Goal: Transaction & Acquisition: Subscribe to service/newsletter

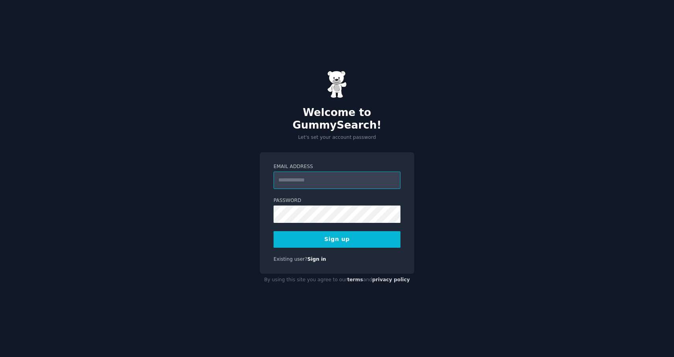
type input "**********"
click at [341, 188] on form "**********" at bounding box center [337, 205] width 127 height 84
click at [332, 231] on button "Sign up" at bounding box center [337, 239] width 127 height 17
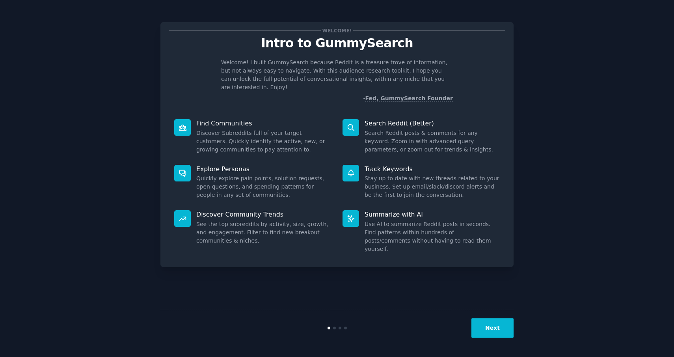
click at [485, 318] on div "Next" at bounding box center [336, 327] width 353 height 36
click at [485, 321] on button "Next" at bounding box center [492, 327] width 42 height 19
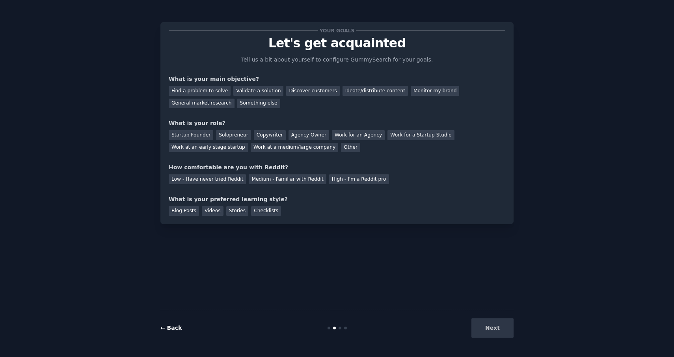
click at [169, 329] on link "← Back" at bounding box center [170, 327] width 21 height 6
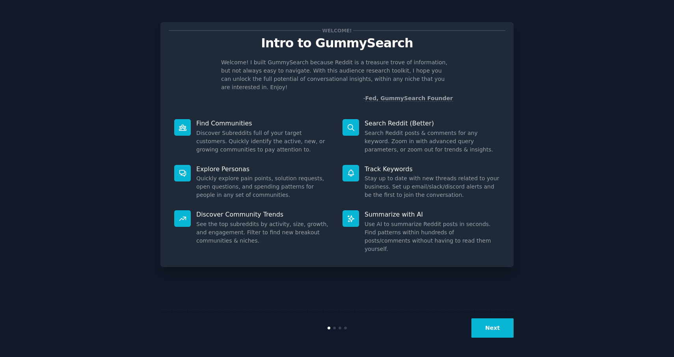
click at [486, 323] on button "Next" at bounding box center [492, 327] width 42 height 19
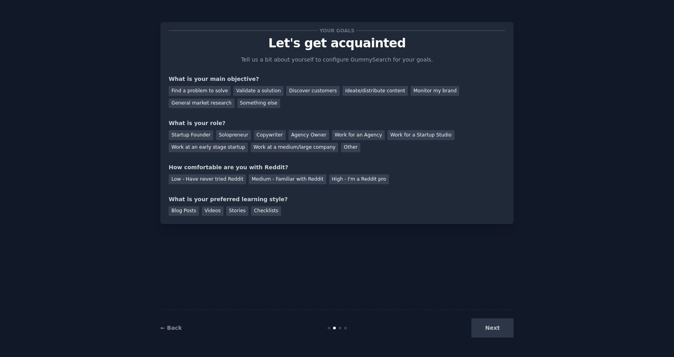
click at [201, 69] on div "Your goals Let's get acquainted Tell us a bit about yourself to configure Gummy…" at bounding box center [337, 122] width 337 height 185
click at [188, 93] on div "Find a problem to solve" at bounding box center [200, 91] width 62 height 10
click at [239, 91] on div "Validate a solution" at bounding box center [258, 91] width 50 height 10
click at [214, 92] on div "Find a problem to solve" at bounding box center [200, 91] width 62 height 10
click at [234, 135] on div "Solopreneur" at bounding box center [233, 135] width 35 height 10
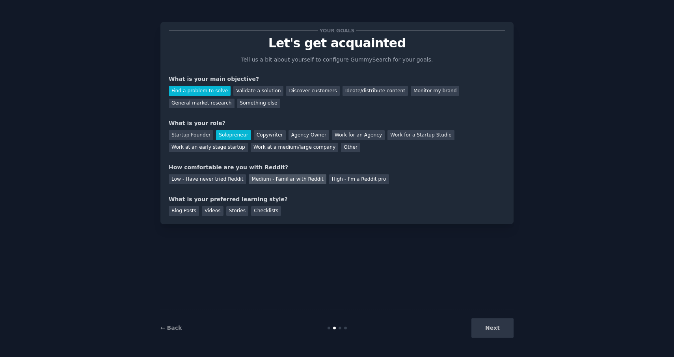
click at [267, 180] on div "Medium - Familiar with Reddit" at bounding box center [287, 179] width 77 height 10
click at [185, 209] on div "Blog Posts" at bounding box center [184, 211] width 30 height 10
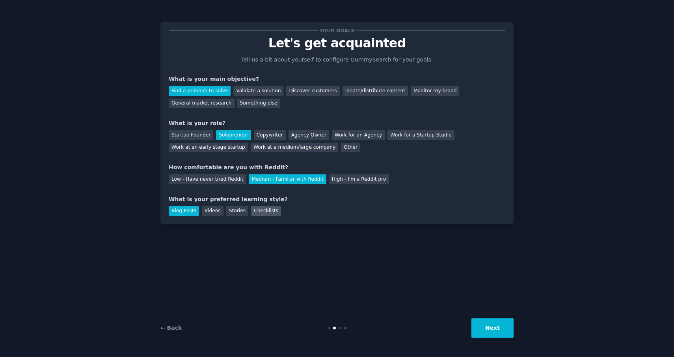
click at [260, 213] on div "Checklists" at bounding box center [266, 211] width 30 height 10
click at [188, 208] on div "Blog Posts" at bounding box center [184, 211] width 30 height 10
click at [500, 332] on button "Next" at bounding box center [492, 327] width 42 height 19
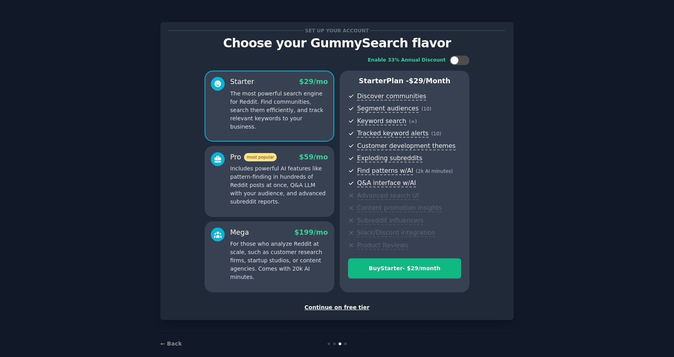
click at [348, 306] on div "Continue on free tier" at bounding box center [337, 307] width 337 height 8
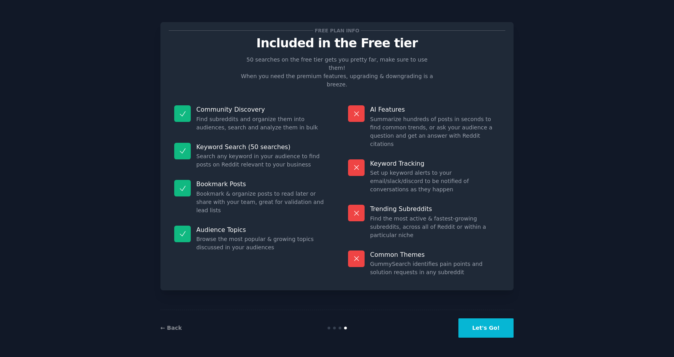
click at [496, 322] on button "Let's Go!" at bounding box center [485, 327] width 55 height 19
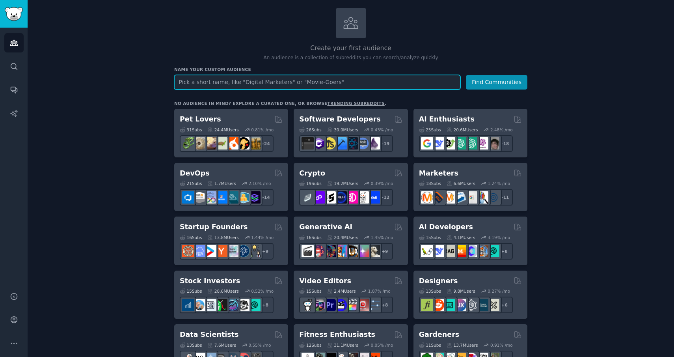
scroll to position [20, 0]
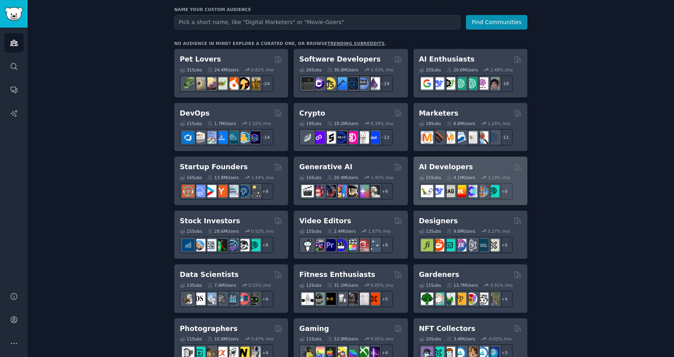
scroll to position [63, 0]
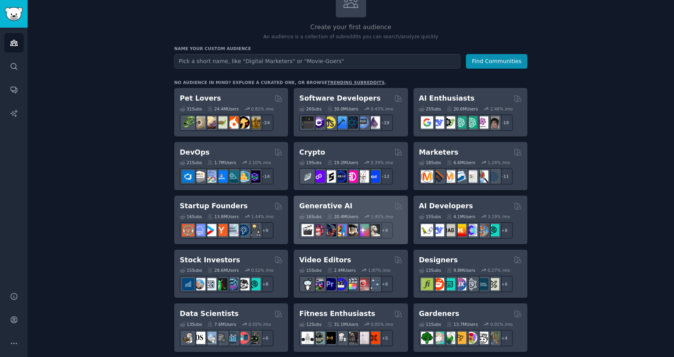
click at [317, 205] on h2 "Generative AI" at bounding box center [325, 206] width 53 height 10
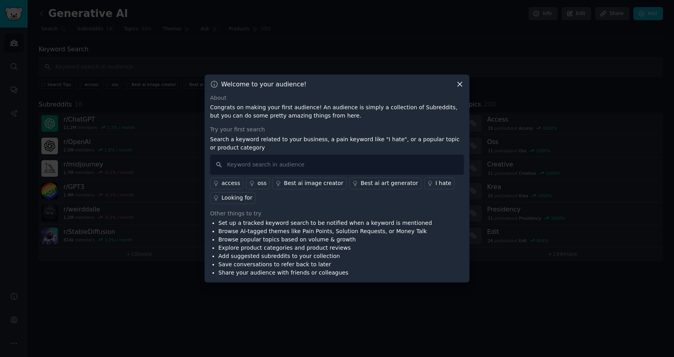
click at [461, 86] on icon at bounding box center [460, 84] width 8 height 8
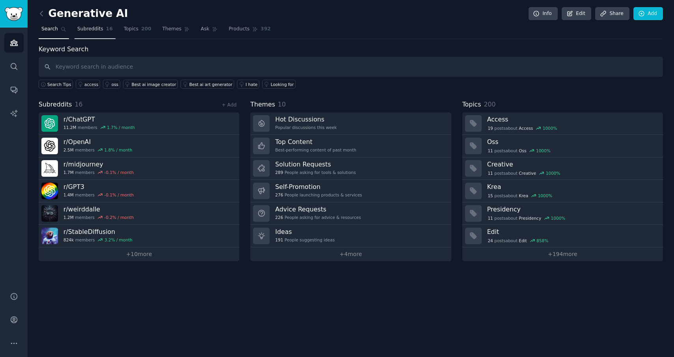
click at [97, 27] on span "Subreddits" at bounding box center [90, 29] width 26 height 7
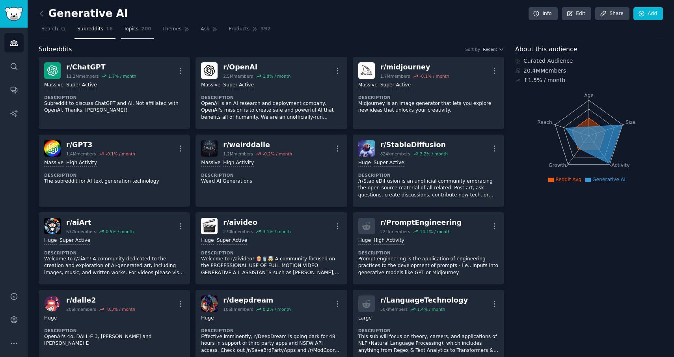
click at [136, 28] on span "Topics" at bounding box center [131, 29] width 15 height 7
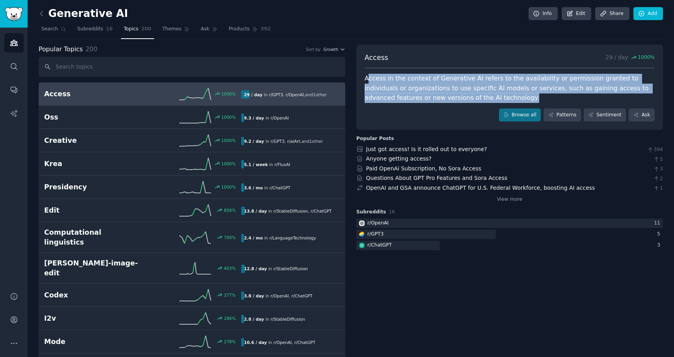
drag, startPoint x: 449, startPoint y: 93, endPoint x: 366, endPoint y: 78, distance: 84.1
click at [366, 78] on div "Access in the context of Generative AI refers to the availability or permission…" at bounding box center [510, 88] width 290 height 29
drag, startPoint x: 364, startPoint y: 78, endPoint x: 464, endPoint y: 97, distance: 101.6
click at [464, 97] on div "Access in the context of Generative AI refers to the availability or permission…" at bounding box center [510, 88] width 290 height 29
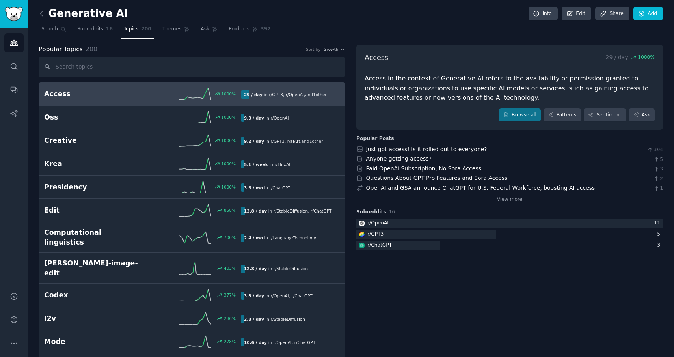
click at [450, 102] on div "Access 29 / day 1000 % Access in the context of Generative AI refers to the ava…" at bounding box center [509, 88] width 307 height 86
click at [175, 26] on span "Themes" at bounding box center [171, 29] width 19 height 7
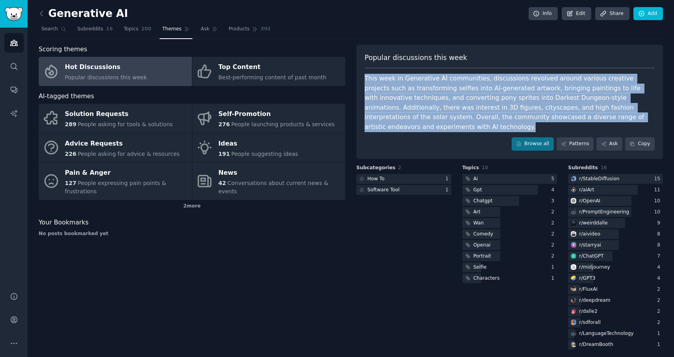
drag, startPoint x: 620, startPoint y: 113, endPoint x: 360, endPoint y: 75, distance: 262.6
click at [360, 75] on div "Popular discussions this week This week in Generative AI communities, discussio…" at bounding box center [509, 102] width 307 height 114
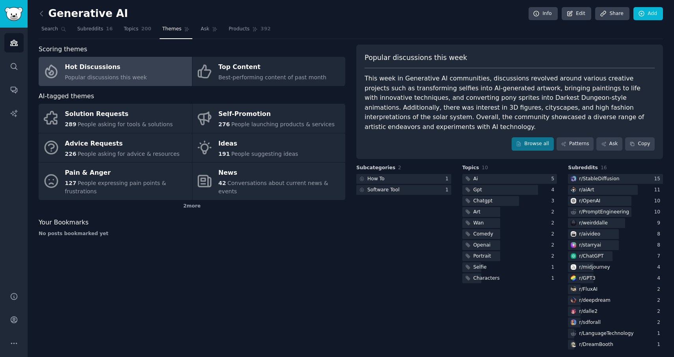
click at [386, 225] on div "Subcategories 2 How To 1 Software Tool 1" at bounding box center [403, 257] width 95 height 186
click at [42, 16] on icon at bounding box center [41, 13] width 2 height 5
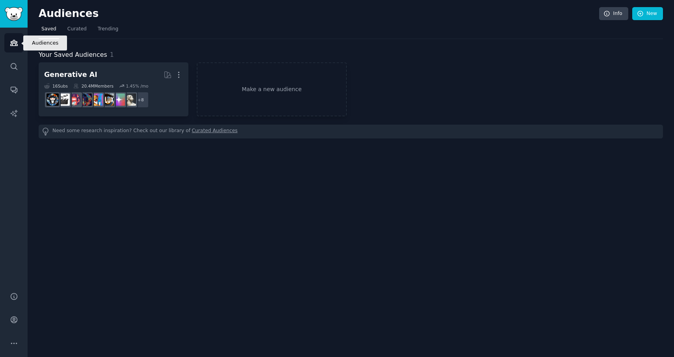
click at [16, 40] on icon "Sidebar" at bounding box center [14, 43] width 8 height 8
click at [17, 72] on link "Search" at bounding box center [13, 66] width 19 height 19
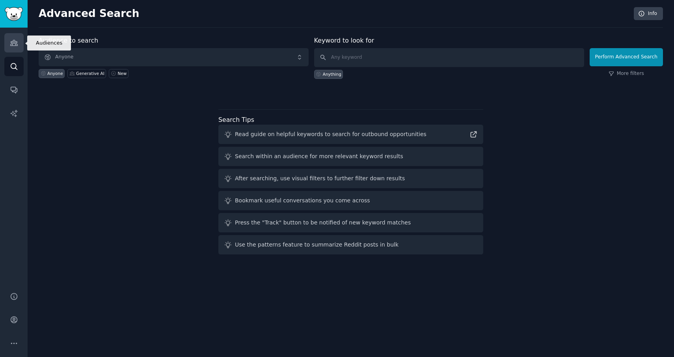
click at [7, 47] on link "Audiences" at bounding box center [13, 42] width 19 height 19
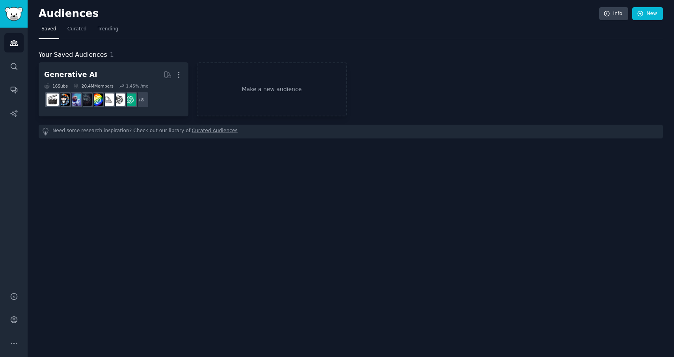
click at [14, 19] on img "Sidebar" at bounding box center [14, 14] width 18 height 14
click at [78, 31] on span "Curated" at bounding box center [76, 29] width 19 height 7
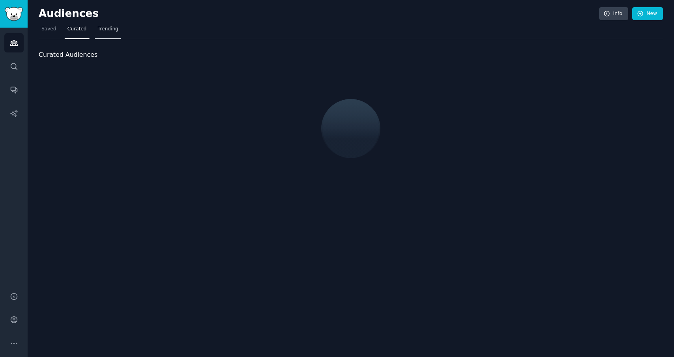
click at [114, 27] on span "Trending" at bounding box center [108, 29] width 20 height 7
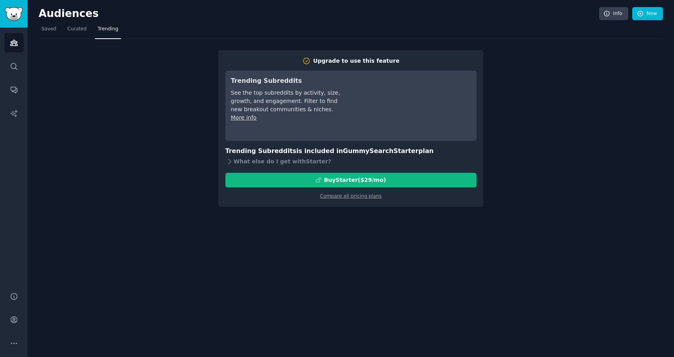
click at [111, 29] on span "Trending" at bounding box center [108, 29] width 20 height 7
click at [89, 29] on nav "Saved Curated Trending" at bounding box center [351, 31] width 624 height 16
click at [82, 30] on span "Curated" at bounding box center [76, 29] width 19 height 7
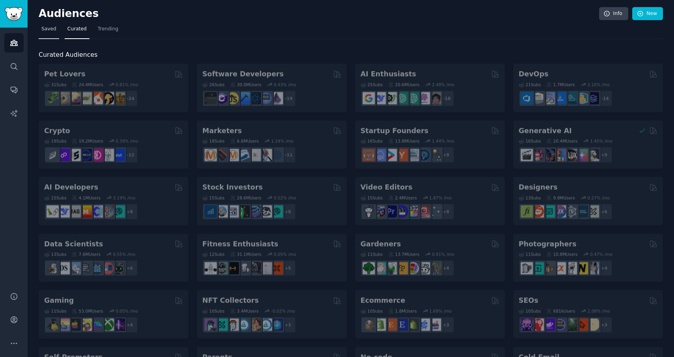
click at [58, 29] on link "Saved" at bounding box center [49, 31] width 20 height 16
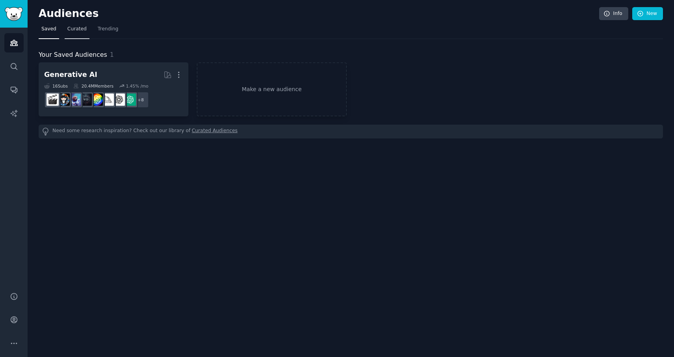
click at [65, 30] on link "Curated" at bounding box center [77, 31] width 25 height 16
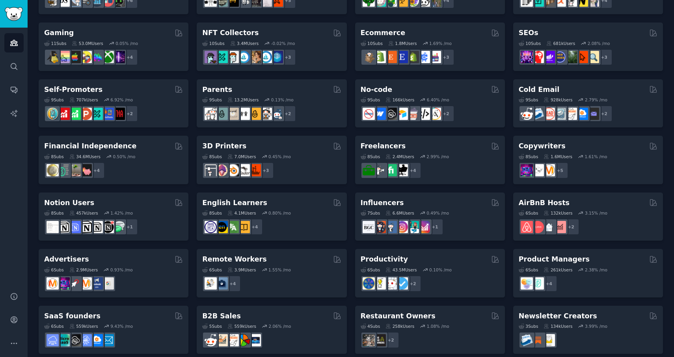
scroll to position [272, 0]
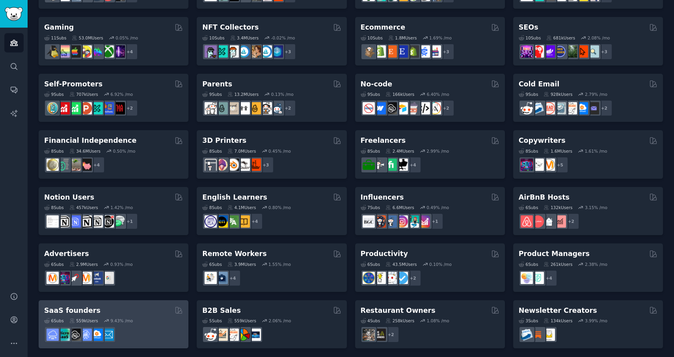
click at [97, 309] on div "SaaS founders" at bounding box center [113, 311] width 139 height 10
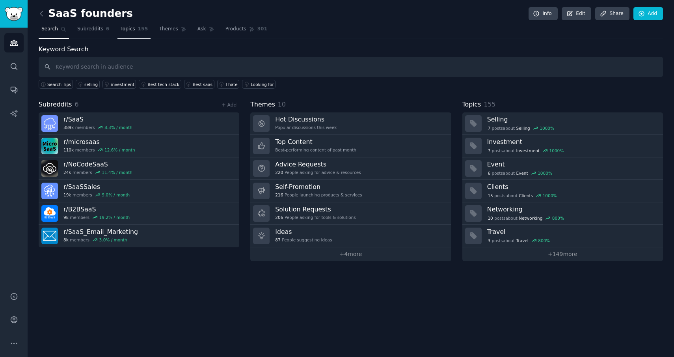
click at [133, 30] on span "Topics" at bounding box center [127, 29] width 15 height 7
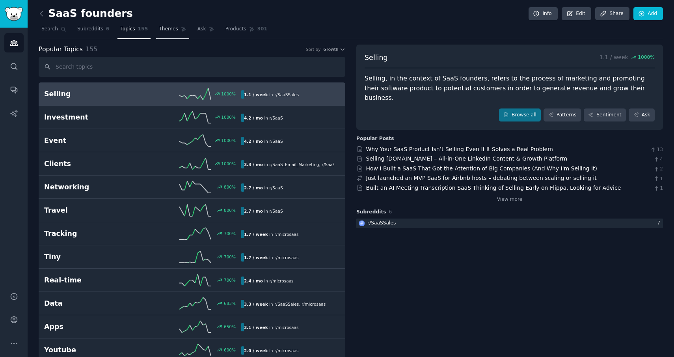
click at [162, 29] on span "Themes" at bounding box center [168, 29] width 19 height 7
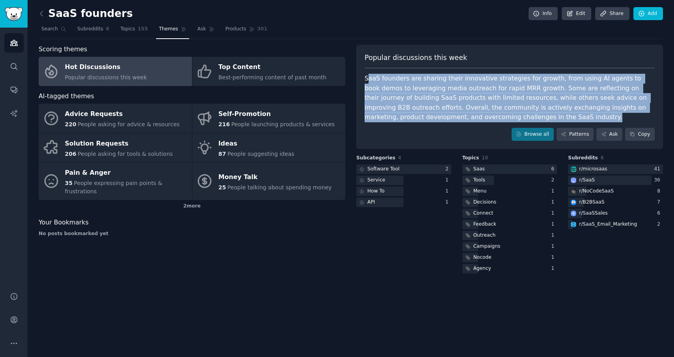
drag, startPoint x: 494, startPoint y: 118, endPoint x: 367, endPoint y: 79, distance: 132.9
click at [367, 79] on div "SaaS founders are sharing their innovative strategies for growth, from using AI…" at bounding box center [510, 98] width 290 height 48
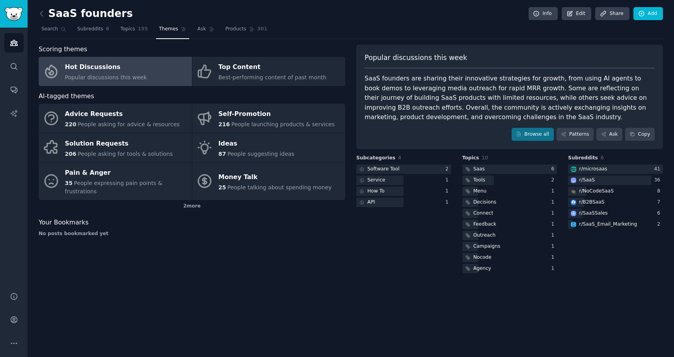
click at [341, 259] on div "Scoring themes Hot Discussions Popular discussions this week Top Content Best-p…" at bounding box center [192, 160] width 307 height 230
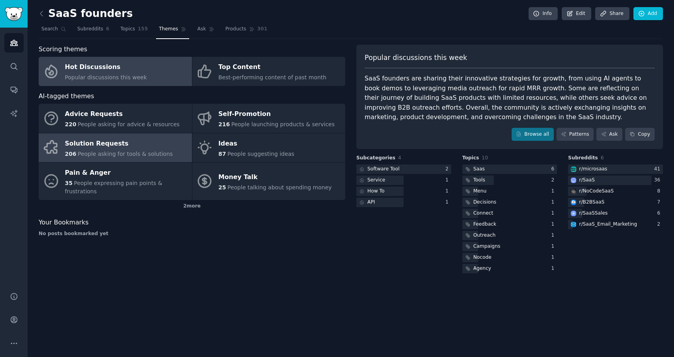
click at [139, 142] on div "Solution Requests" at bounding box center [119, 143] width 108 height 13
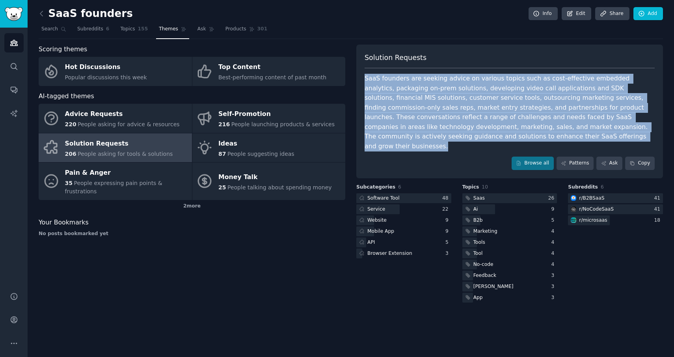
drag, startPoint x: 510, startPoint y: 138, endPoint x: 365, endPoint y: 75, distance: 157.5
click at [365, 75] on div "SaaS founders are seeking advice on various topics such as cost-effective embed…" at bounding box center [510, 112] width 290 height 77
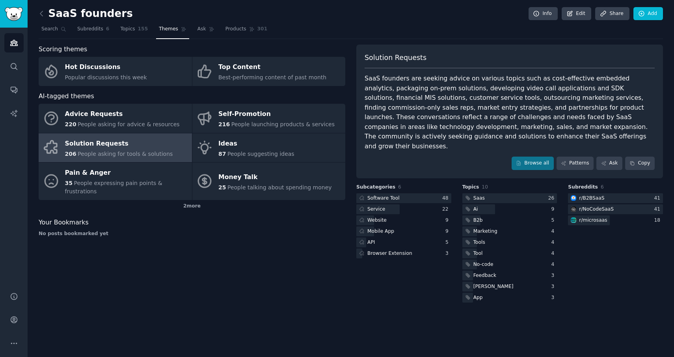
click at [312, 227] on div "Scoring themes Hot Discussions Popular discussions this week Top Content Best-p…" at bounding box center [192, 174] width 307 height 259
